Goal: Task Accomplishment & Management: Use online tool/utility

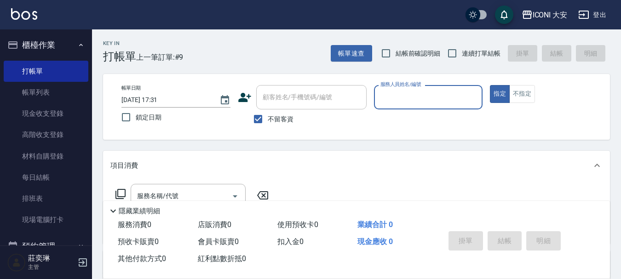
click at [399, 101] on input "服務人員姓名/編號" at bounding box center [428, 97] width 101 height 16
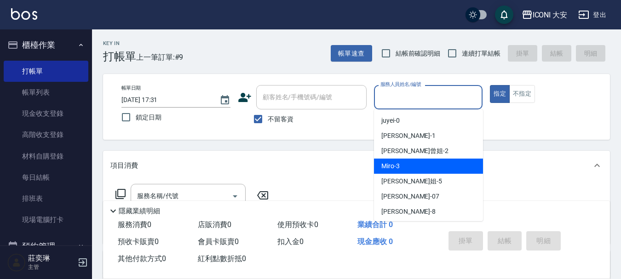
click at [404, 163] on div "Miro -3" at bounding box center [428, 166] width 109 height 15
type input "Miro-3"
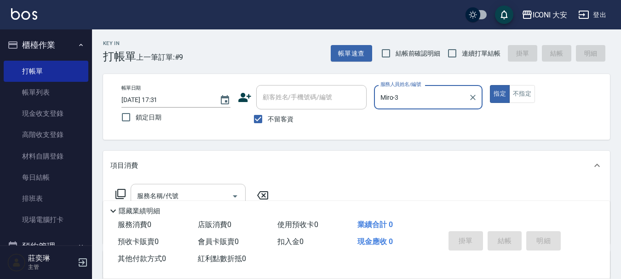
scroll to position [46, 0]
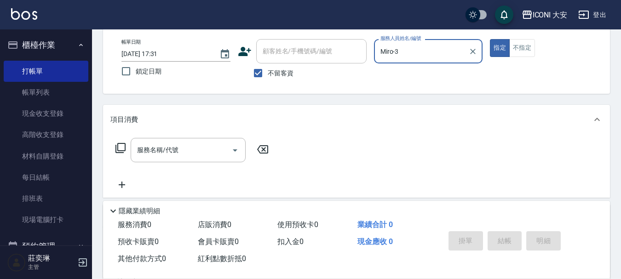
click at [117, 146] on icon at bounding box center [120, 148] width 10 height 10
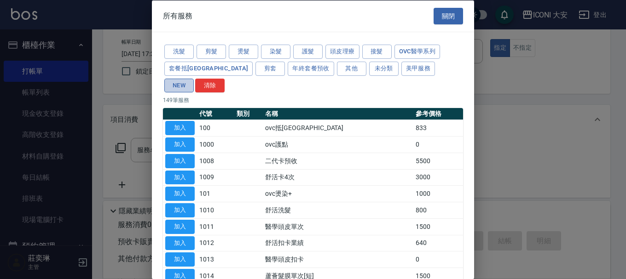
click at [194, 78] on button "NEW" at bounding box center [178, 85] width 29 height 14
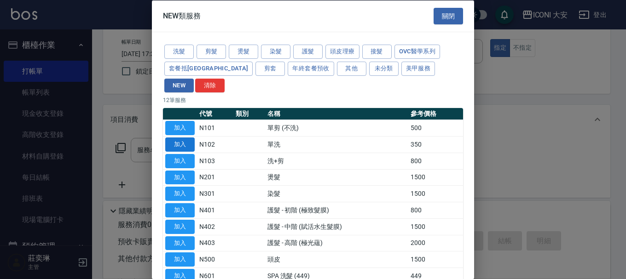
click at [182, 138] on button "加入" at bounding box center [179, 145] width 29 height 14
type input "單洗(N102)"
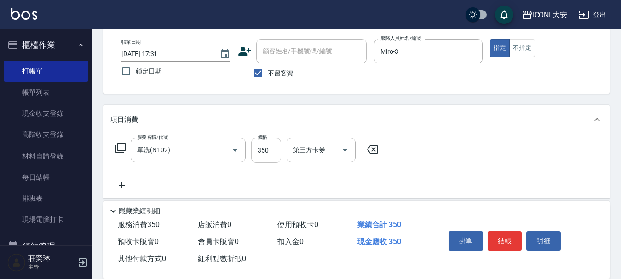
click at [277, 153] on input "350" at bounding box center [266, 150] width 30 height 25
type input "300"
click at [488, 233] on button "結帳" at bounding box center [505, 240] width 35 height 19
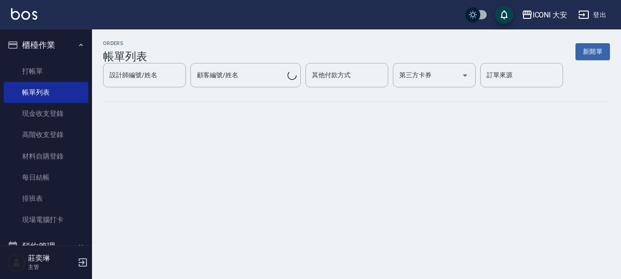
scroll to position [0, 0]
